Goal: Navigation & Orientation: Find specific page/section

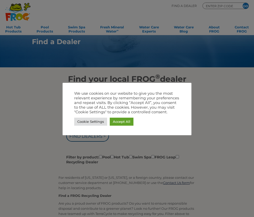
click at [126, 122] on link "Accept All" at bounding box center [122, 122] width 24 height 8
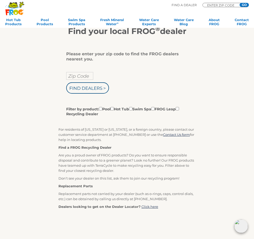
click at [82, 80] on input "Zip Code" at bounding box center [79, 76] width 27 height 8
type input "Zip Code"
click at [82, 76] on input "text" at bounding box center [79, 76] width 27 height 8
type input "676-1"
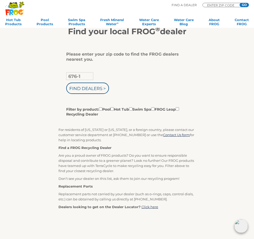
click at [90, 89] on input "Find Dealers >" at bounding box center [87, 88] width 43 height 11
click at [114, 111] on input "Filter by product: Pool Hot Tub Swim Spa FROG Leap Recycling Dealer" at bounding box center [112, 109] width 3 height 3
checkbox input "true"
type input "ENTER ZIP CODE"
click at [92, 78] on input "676-1" at bounding box center [79, 76] width 27 height 8
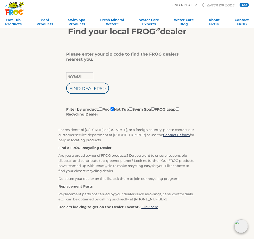
type input "67601"
click at [98, 85] on input "Find Dealers >" at bounding box center [87, 88] width 43 height 11
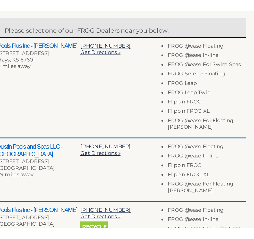
scroll to position [94, 0]
